Goal: Information Seeking & Learning: Learn about a topic

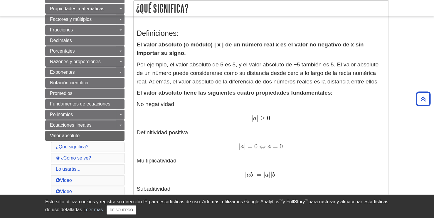
scroll to position [88, 0]
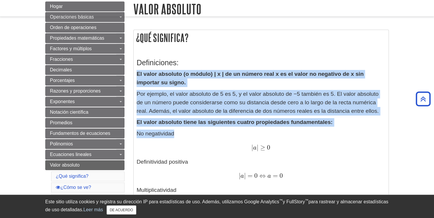
drag, startPoint x: 136, startPoint y: 71, endPoint x: 214, endPoint y: 136, distance: 101.1
copy div "El valor absoluto (o módulo) | x | de un número real x es el valor no negativo …"
click at [233, 87] on p "El valor absoluto (o módulo) | x | de un número real x es el valor no negativo …" at bounding box center [261, 78] width 249 height 17
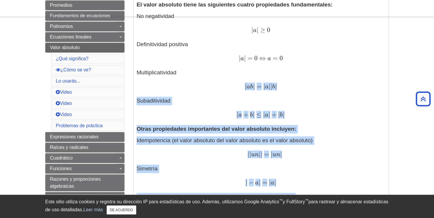
scroll to position [118, 0]
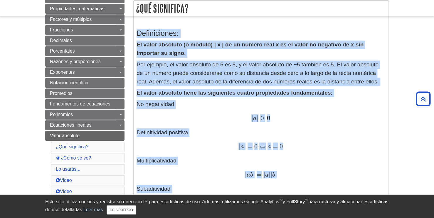
drag, startPoint x: 309, startPoint y: 98, endPoint x: 136, endPoint y: 31, distance: 185.5
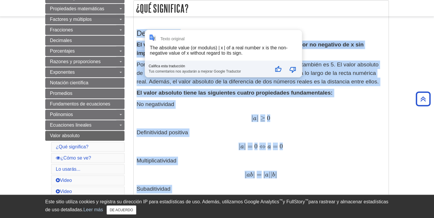
copy div "Loremipsumdo: Si ametc adipisci (e seddoe) | t | in ut labore etdo m al en admi…"
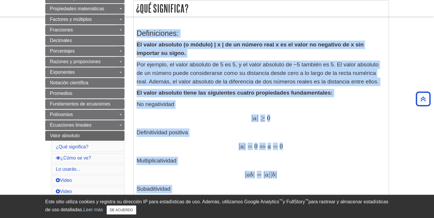
click at [239, 107] on p "No negatividad | a | ≥ 0 | a | ≥ 0 Definitividad positiva | a | = 0 ⇔ a = 0 | a…" at bounding box center [261, 153] width 249 height 107
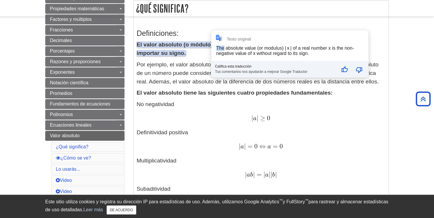
drag, startPoint x: 215, startPoint y: 43, endPoint x: 223, endPoint y: 51, distance: 10.8
click at [194, 64] on font "Por ejemplo, el valor absoluto de 5 es 5, y el valor absoluto de −5 también es …" at bounding box center [258, 72] width 242 height 23
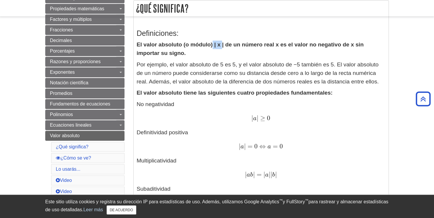
drag, startPoint x: 223, startPoint y: 43, endPoint x: 213, endPoint y: 45, distance: 10.1
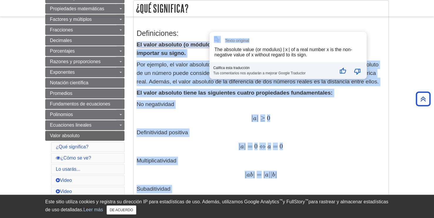
click at [206, 68] on p "Por ejemplo, el valor absoluto de 5 es 5, y el valor absoluto de −5 también es …" at bounding box center [261, 73] width 249 height 25
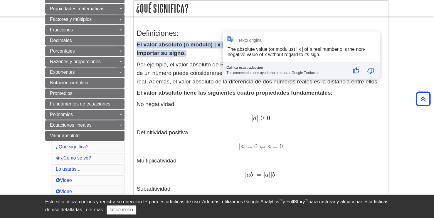
click at [224, 43] on div "Texto original The absolute value (or modulus) | x | of a real number x is the …" at bounding box center [301, 54] width 157 height 47
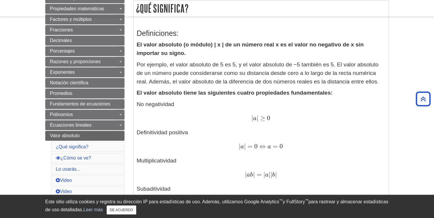
drag, startPoint x: 226, startPoint y: 49, endPoint x: 215, endPoint y: 46, distance: 11.2
click at [215, 46] on p "El valor absoluto (o módulo) | x | de un número real x es el valor no negativo …" at bounding box center [261, 49] width 249 height 17
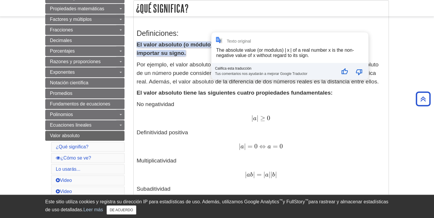
click at [203, 110] on p "No negatividad | a | ≥ 0 | a | ≥ 0 Definitividad positiva | a | = 0 ⇔ a = 0 | a…" at bounding box center [261, 153] width 249 height 107
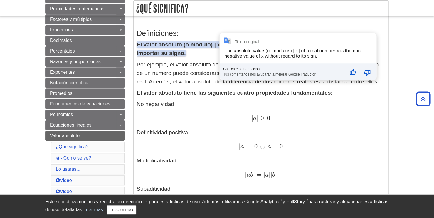
click at [223, 46] on div "Texto original The absolute value (or modulus) | x | of a real number x is the …" at bounding box center [298, 56] width 157 height 47
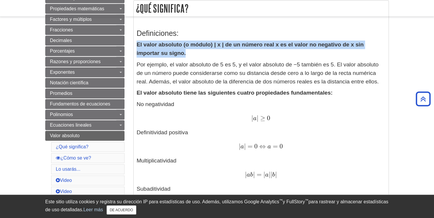
drag, startPoint x: 136, startPoint y: 46, endPoint x: 352, endPoint y: 55, distance: 216.1
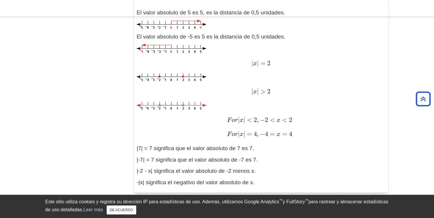
scroll to position [617, 0]
